Goal: Check status: Check status

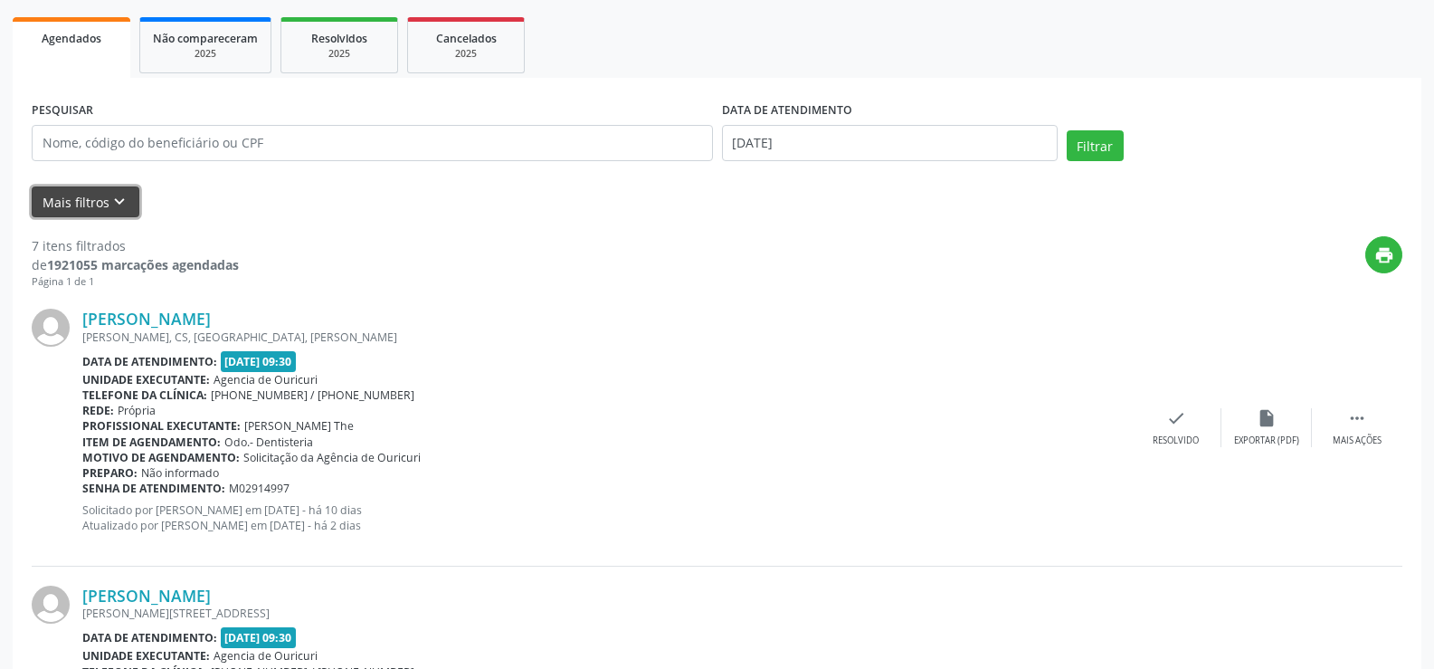
click at [81, 206] on button "Mais filtros keyboard_arrow_down" at bounding box center [86, 202] width 108 height 32
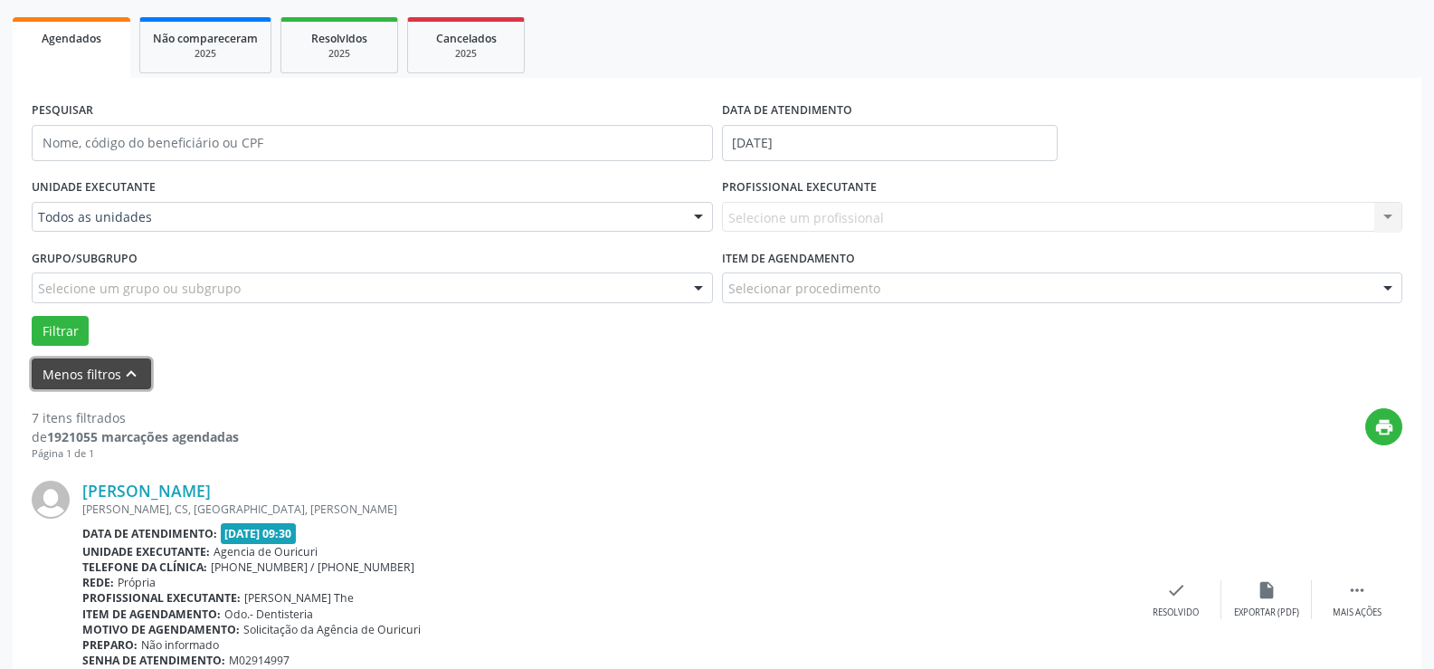
scroll to position [253, 0]
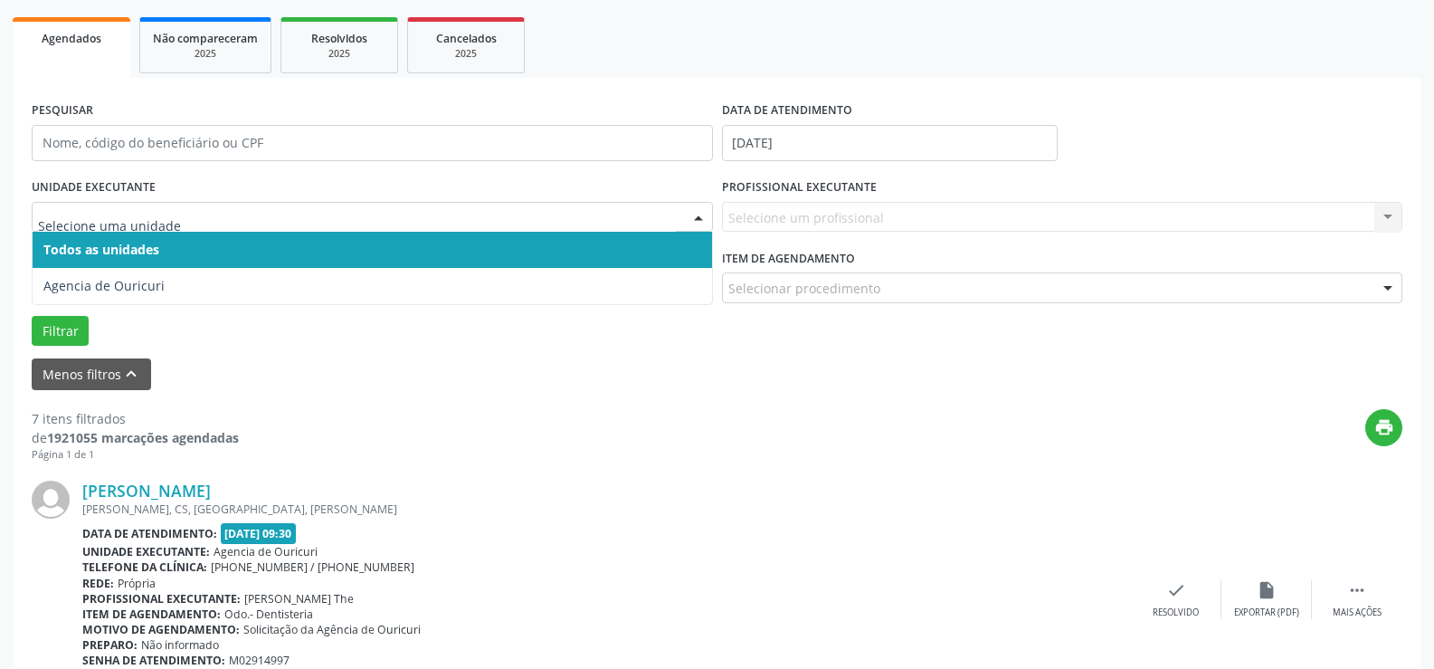
click at [304, 235] on span "Todos as unidades" at bounding box center [372, 250] width 679 height 36
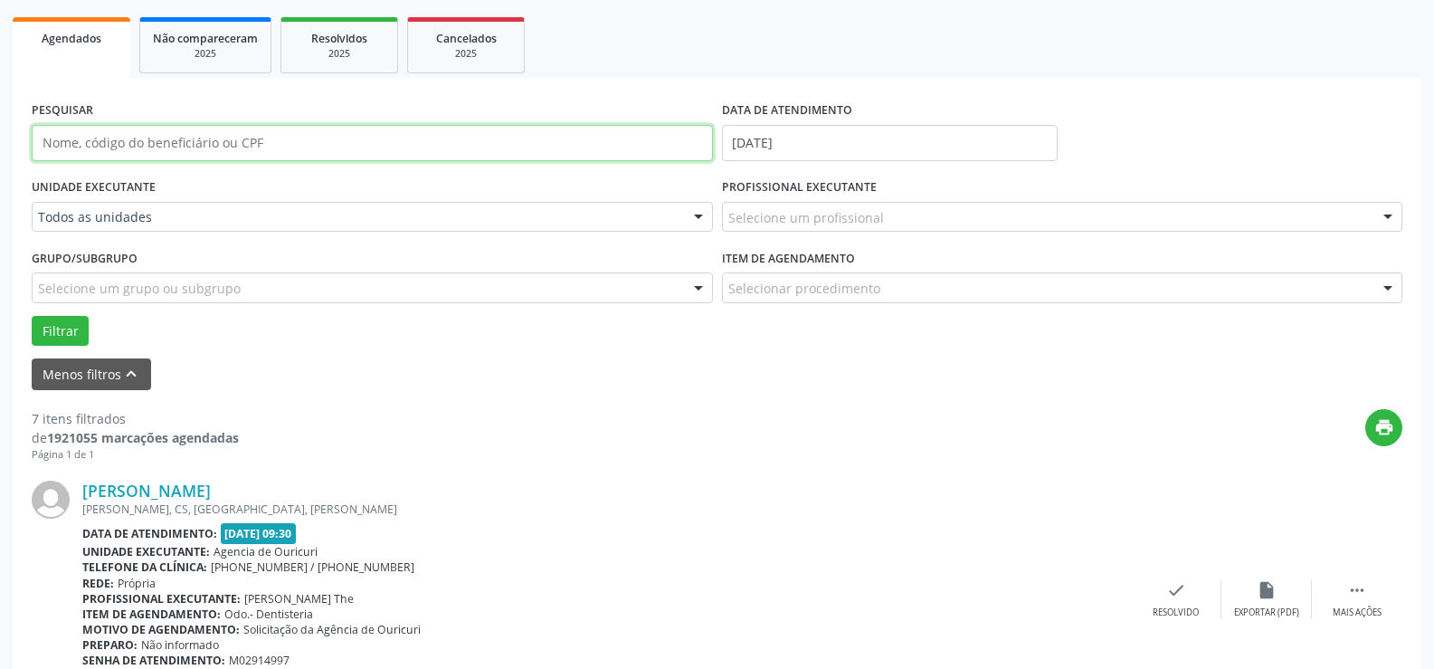
click at [389, 137] on input "text" at bounding box center [372, 143] width 681 height 36
type input "00747715408"
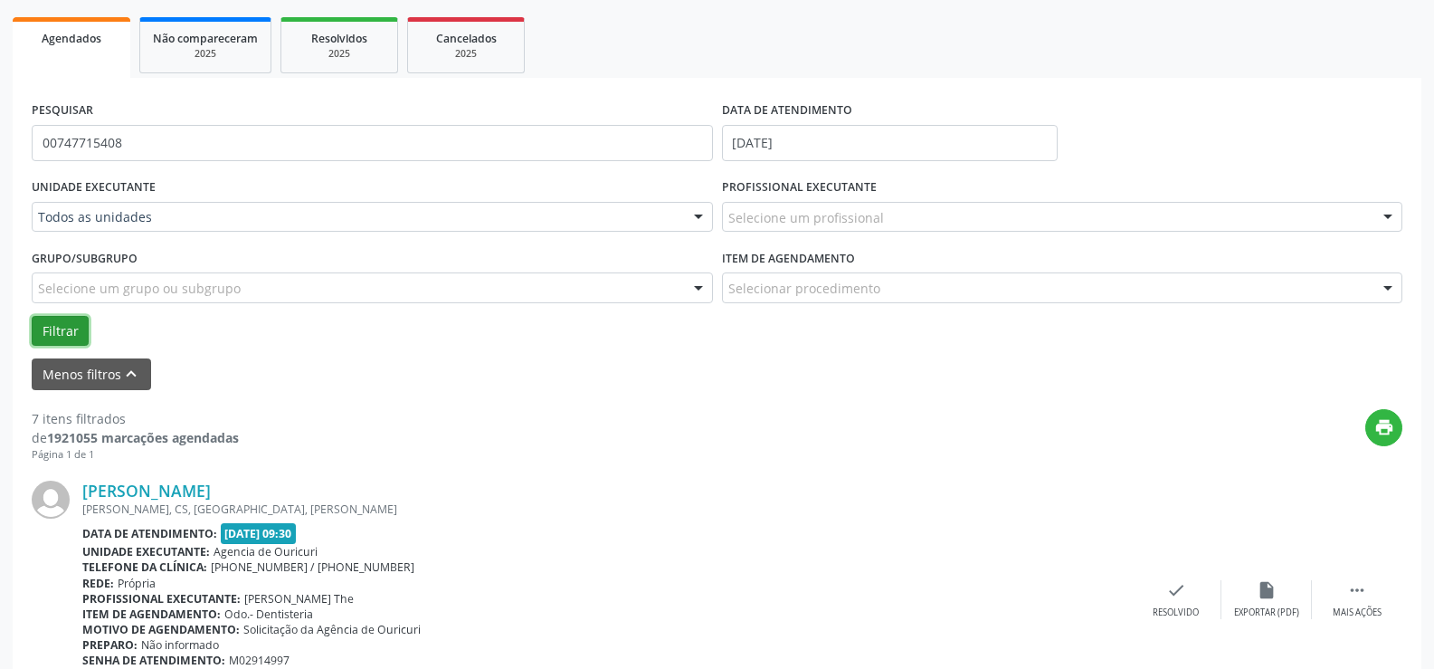
click at [81, 335] on button "Filtrar" at bounding box center [60, 331] width 57 height 31
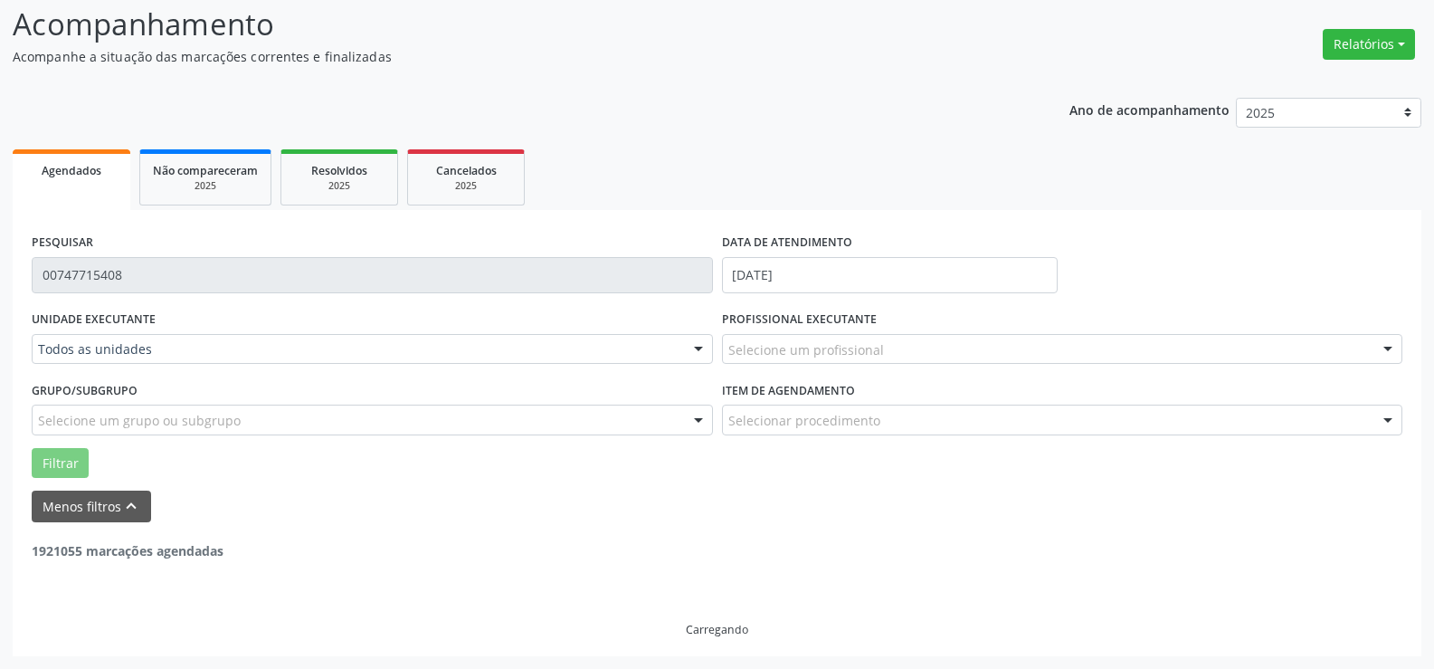
scroll to position [63, 0]
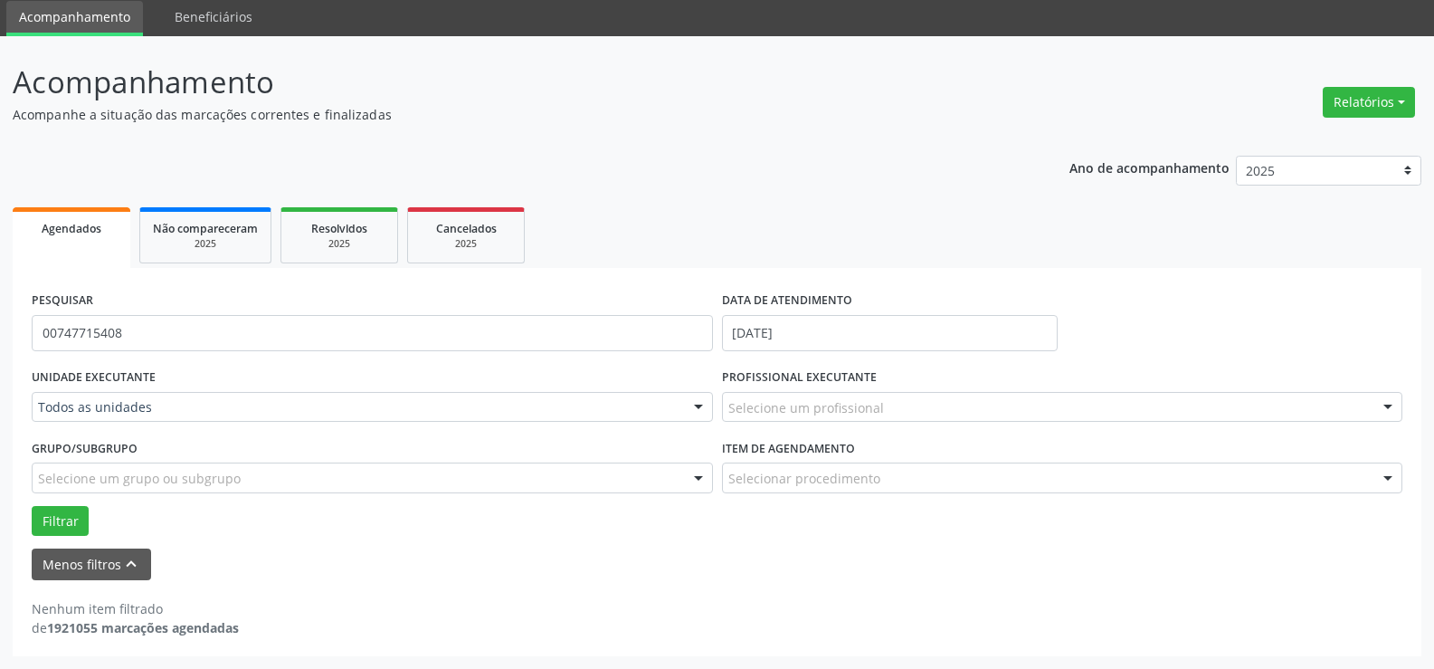
click at [984, 410] on div "Selecione um profissional" at bounding box center [1062, 407] width 681 height 31
click at [999, 374] on span "Não há nenhuma opção para ser exibida." at bounding box center [1062, 374] width 679 height 36
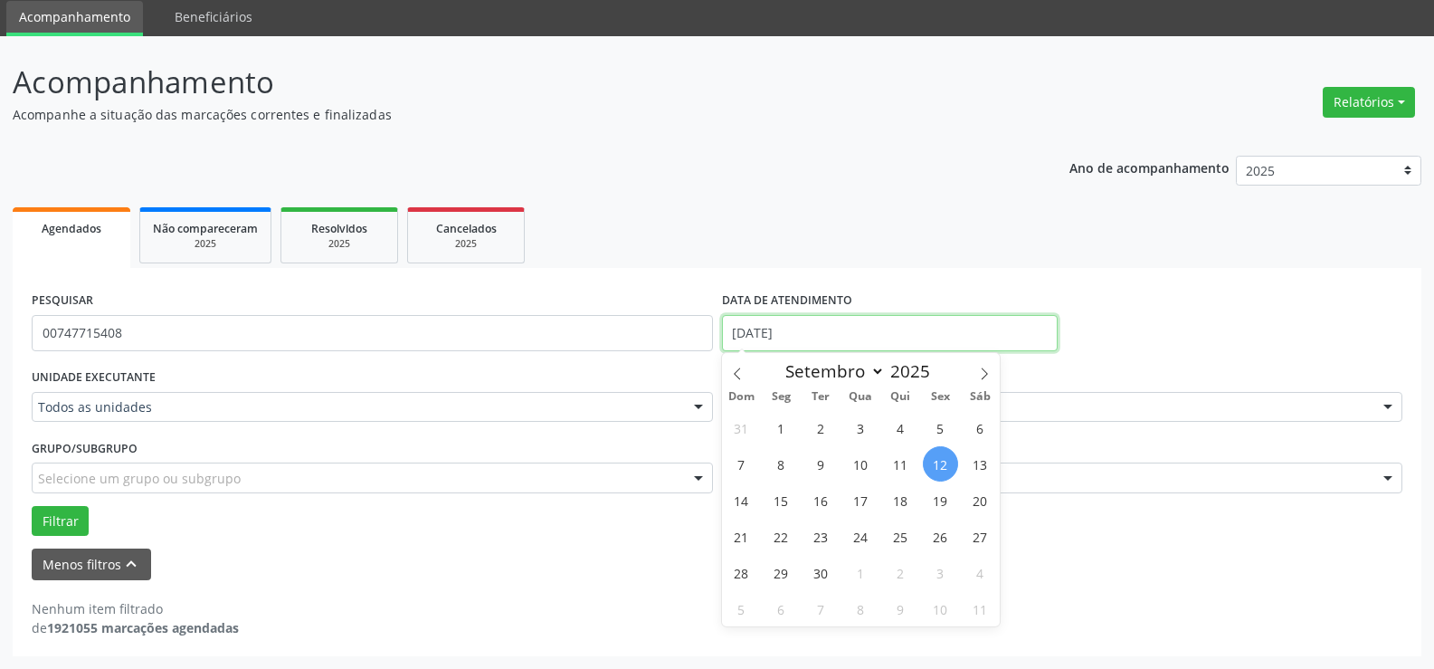
click at [817, 330] on input "[DATE]" at bounding box center [890, 333] width 336 height 36
click at [980, 375] on icon at bounding box center [984, 373] width 13 height 13
select select "9"
click at [897, 537] on span "23" at bounding box center [900, 535] width 35 height 35
type input "[DATE]"
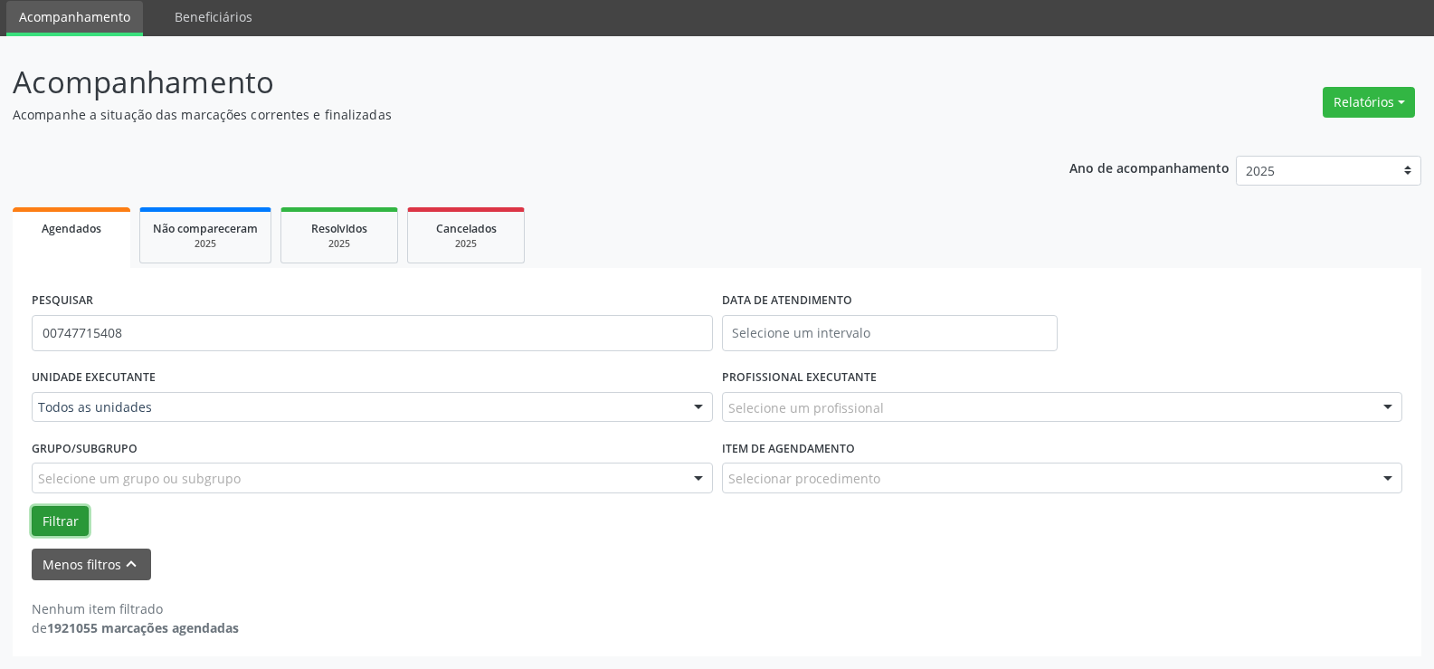
click at [47, 513] on button "Filtrar" at bounding box center [60, 521] width 57 height 31
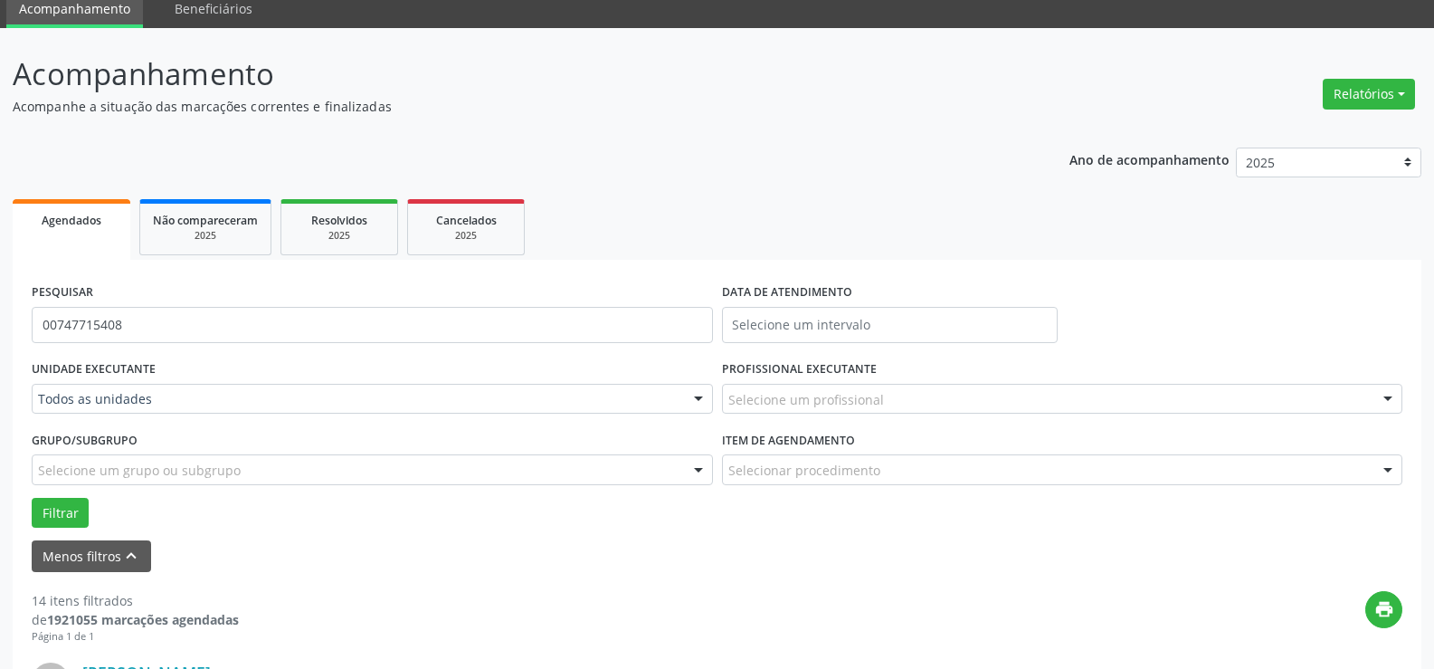
scroll to position [0, 0]
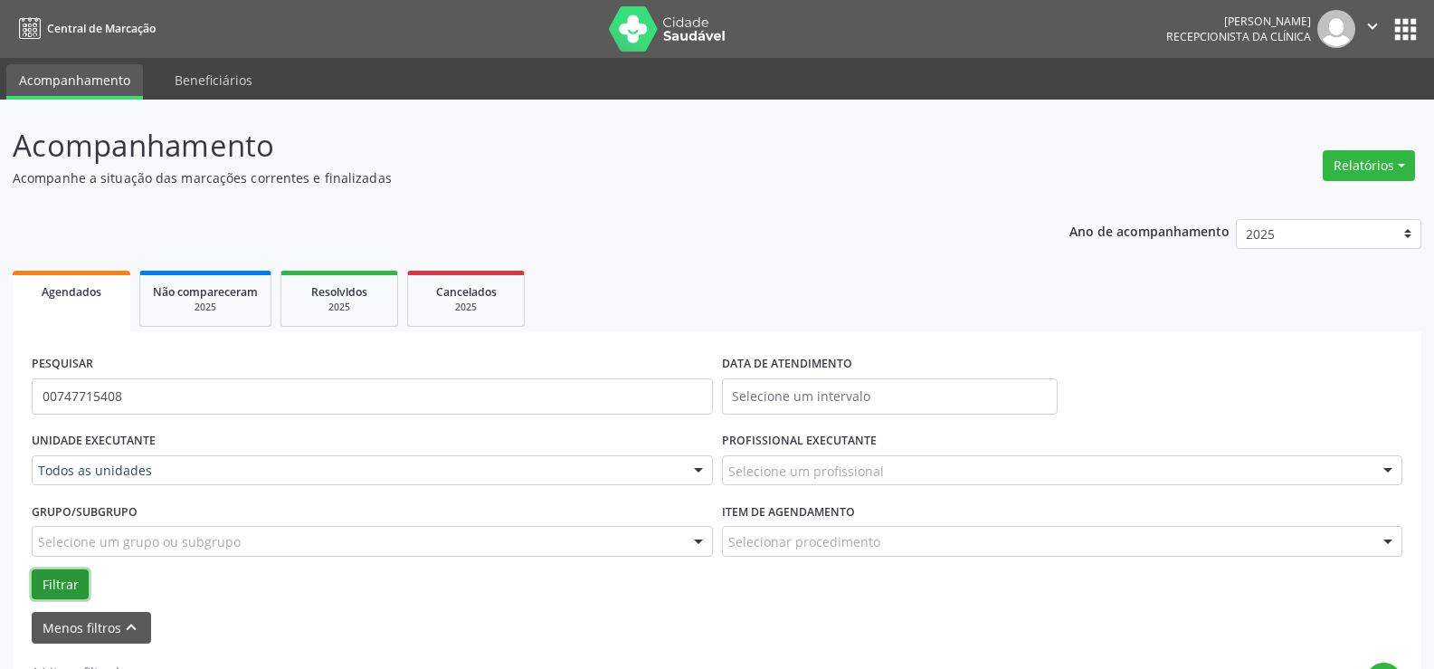
click at [63, 589] on button "Filtrar" at bounding box center [60, 584] width 57 height 31
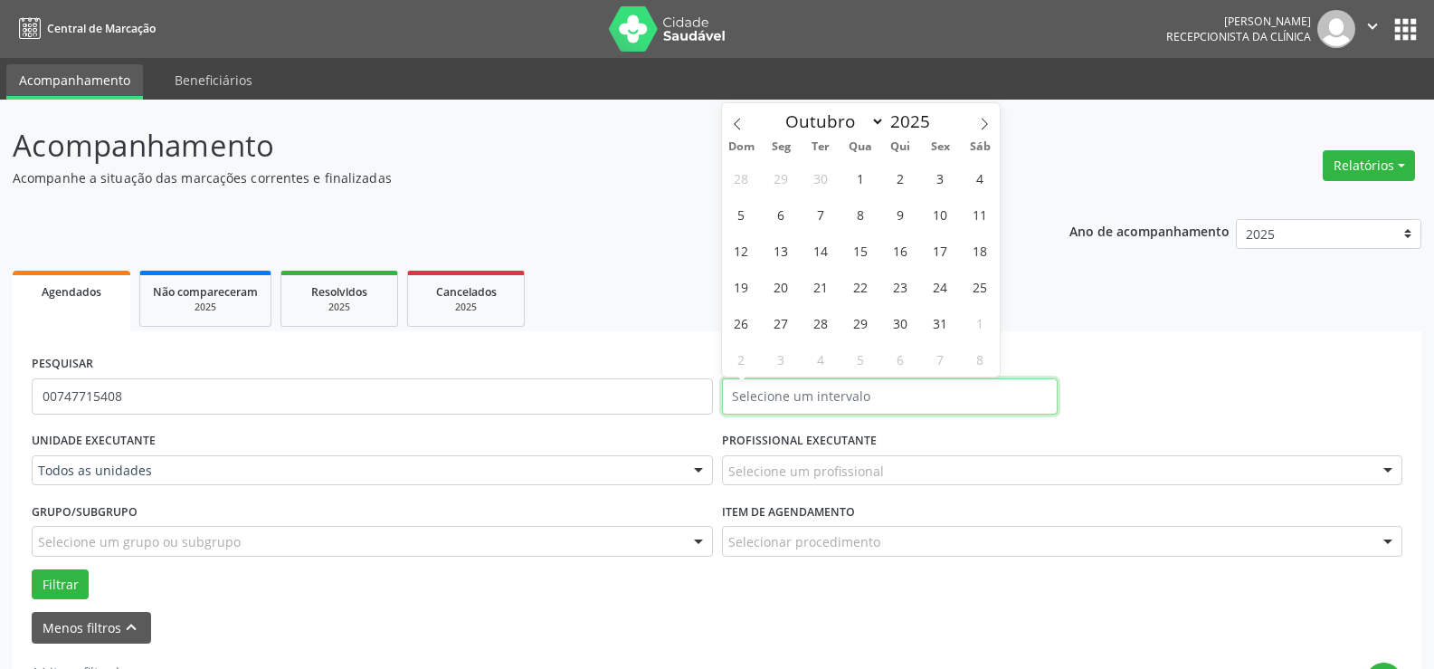
click at [965, 387] on input "text" at bounding box center [890, 396] width 336 height 36
click at [913, 276] on span "23" at bounding box center [900, 286] width 35 height 35
type input "[DATE]"
click at [913, 276] on span "23" at bounding box center [900, 286] width 35 height 35
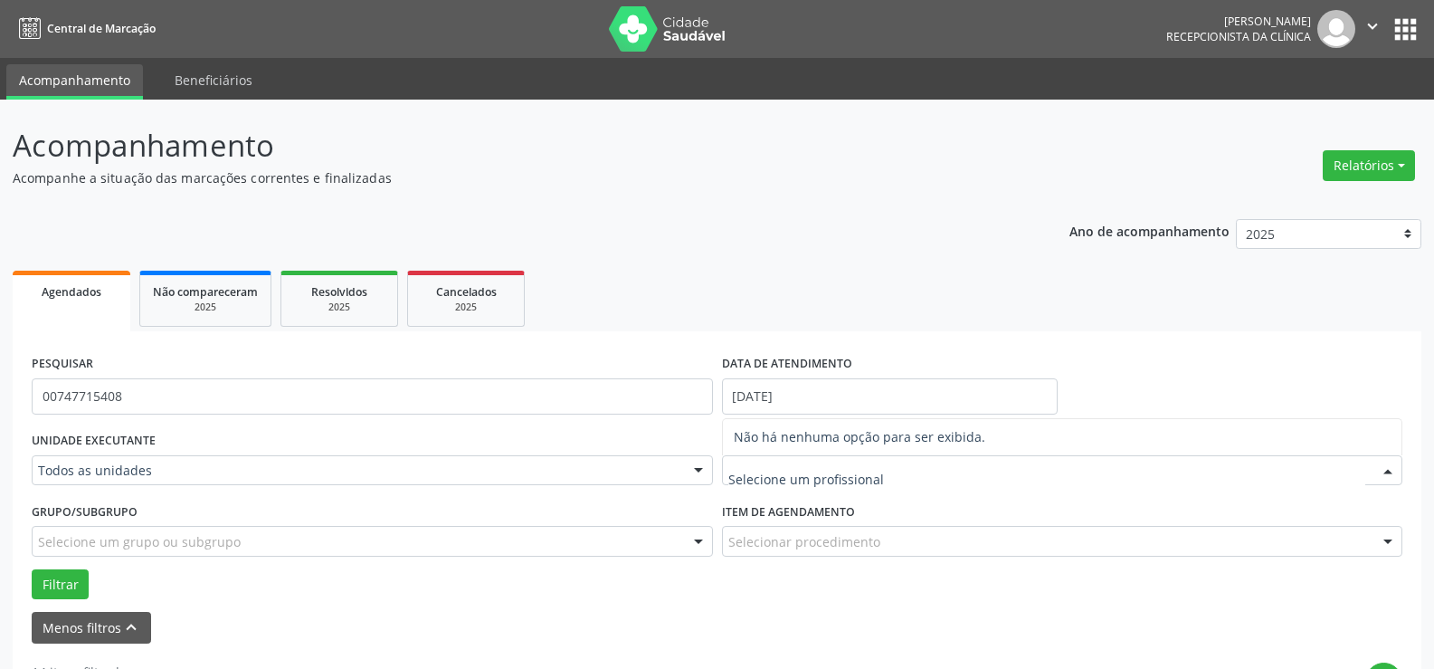
click at [860, 477] on input "text" at bounding box center [1047, 479] width 638 height 36
click at [896, 551] on div "Selecionar procedimento" at bounding box center [1062, 541] width 681 height 31
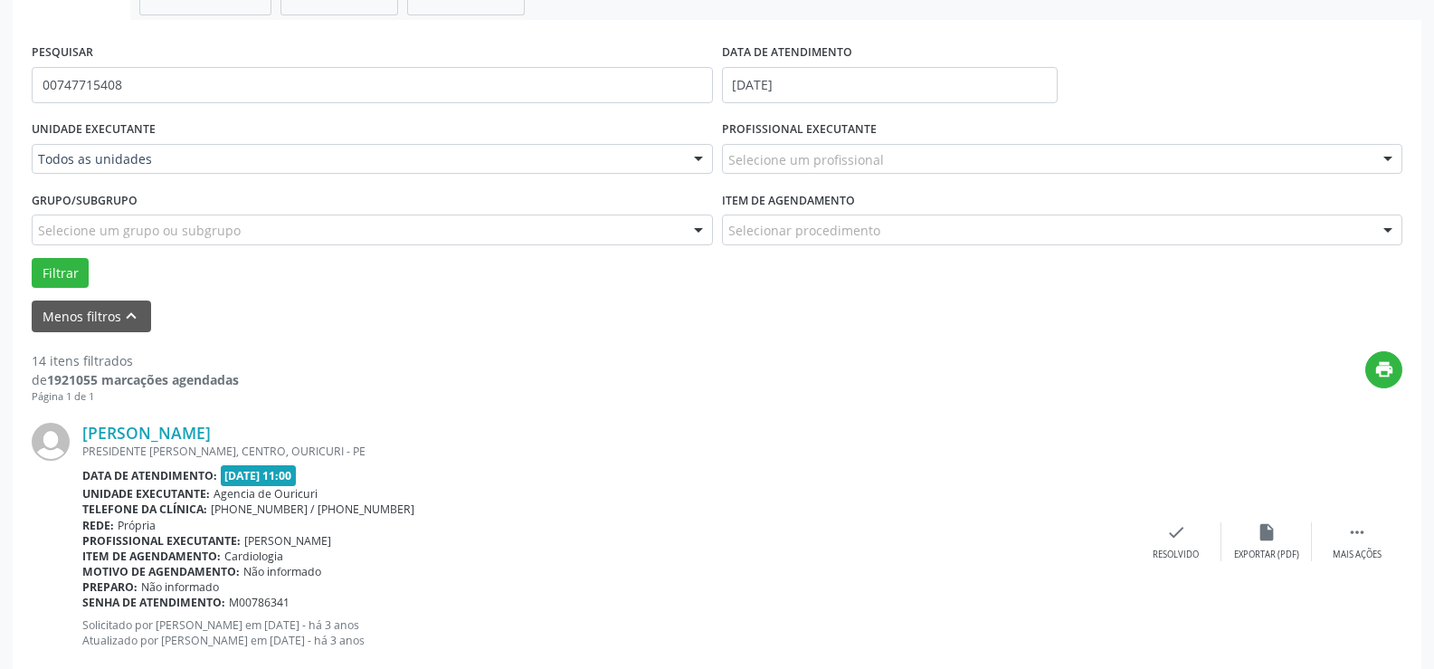
scroll to position [90, 0]
